Goal: Book appointment/travel/reservation

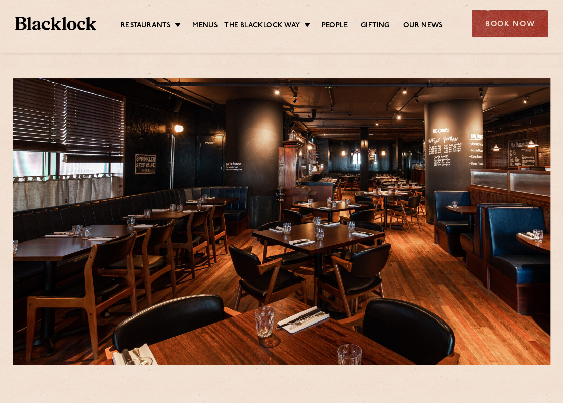
click at [497, 37] on div "Restaurants [GEOGRAPHIC_DATA] [GEOGRAPHIC_DATA] [GEOGRAPHIC_DATA] [GEOGRAPHIC_D…" at bounding box center [281, 22] width 563 height 45
click at [498, 26] on div "Book Now" at bounding box center [510, 24] width 76 height 28
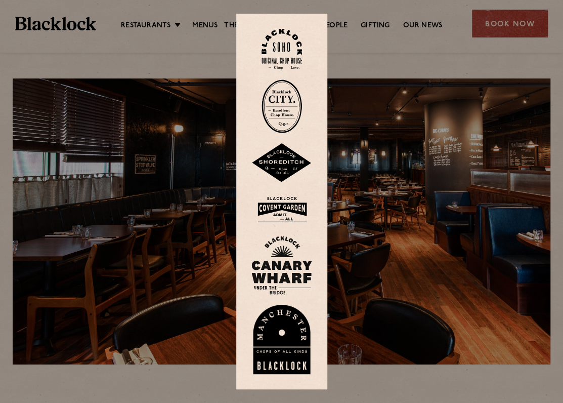
click at [276, 233] on div at bounding box center [281, 202] width 91 height 376
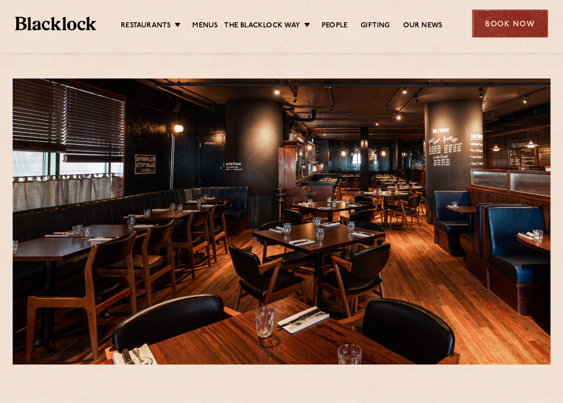
click at [512, 18] on div "Book Now" at bounding box center [510, 24] width 76 height 28
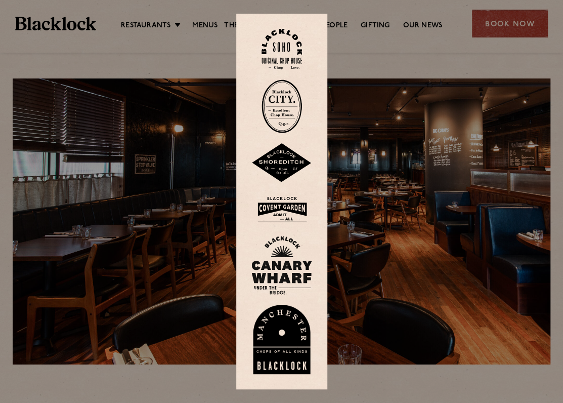
click at [288, 274] on img at bounding box center [282, 265] width 61 height 59
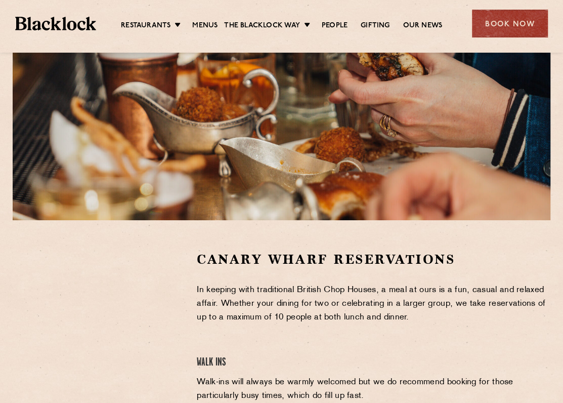
scroll to position [202, 0]
